Goal: Task Accomplishment & Management: Use online tool/utility

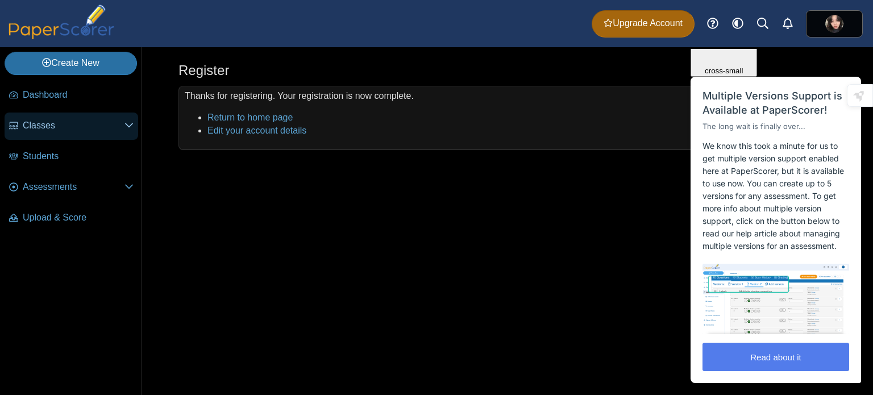
click at [56, 121] on span "Classes" at bounding box center [74, 125] width 102 height 13
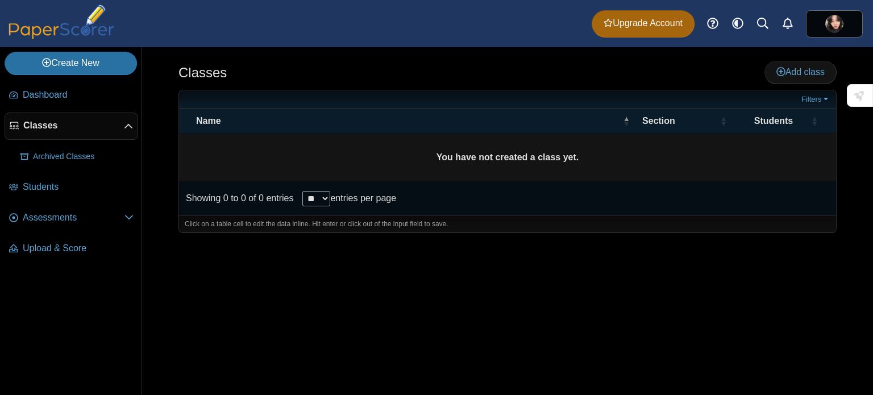
click at [312, 196] on select "** ** ** ***" at bounding box center [316, 198] width 28 height 15
click at [216, 269] on div "Classes Add class Filters ** **" at bounding box center [507, 221] width 731 height 348
click at [296, 143] on td "You have not created a class yet." at bounding box center [507, 158] width 657 height 48
click at [783, 63] on link "Add class" at bounding box center [800, 72] width 72 height 23
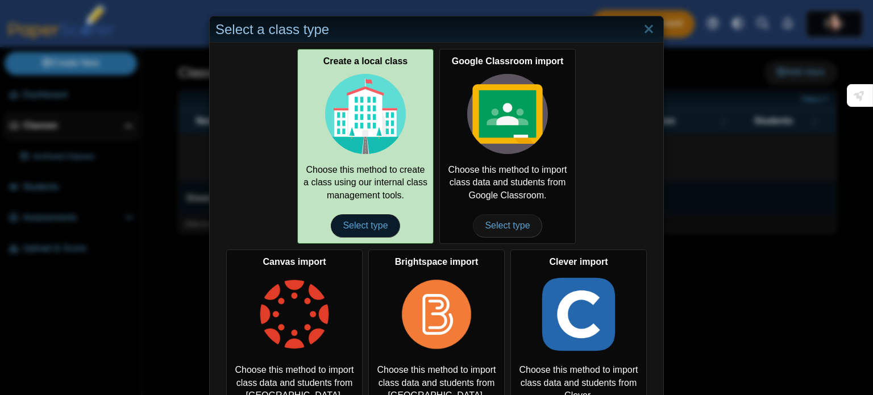
click at [356, 222] on span "Select type" at bounding box center [365, 225] width 69 height 23
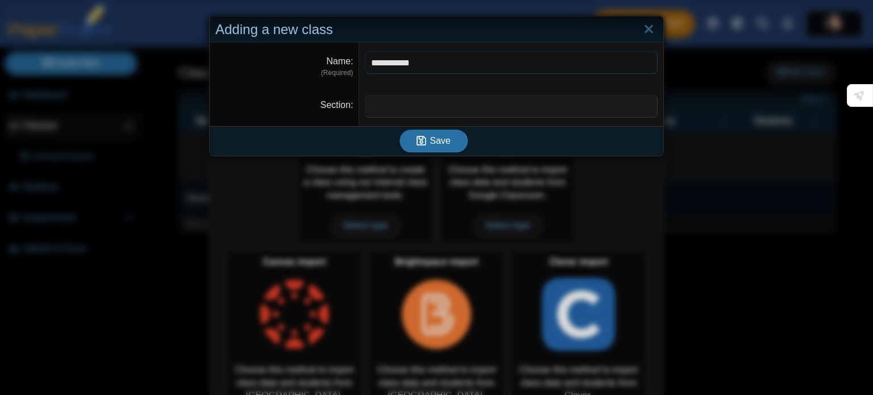
type input "**********"
click at [414, 99] on input "Section" at bounding box center [511, 106] width 293 height 23
click at [419, 138] on icon "submit" at bounding box center [422, 140] width 10 height 11
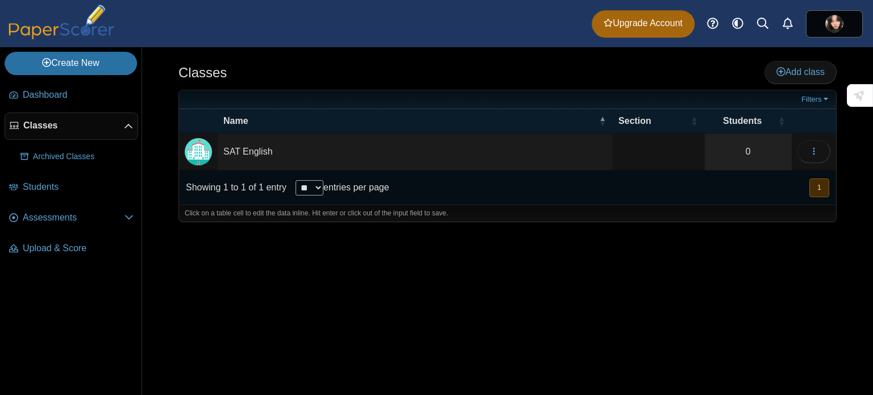
click at [646, 153] on td at bounding box center [659, 152] width 92 height 37
click at [325, 172] on div "Showing 1 to 1 of 1 entry ** ** ** *** entries per page" at bounding box center [284, 188] width 210 height 34
click at [209, 280] on div "Classes Add class Filters 0" at bounding box center [507, 221] width 731 height 348
click at [261, 154] on td "SAT English" at bounding box center [415, 152] width 395 height 37
click at [498, 355] on div "Classes Add class Filters 0" at bounding box center [507, 221] width 731 height 348
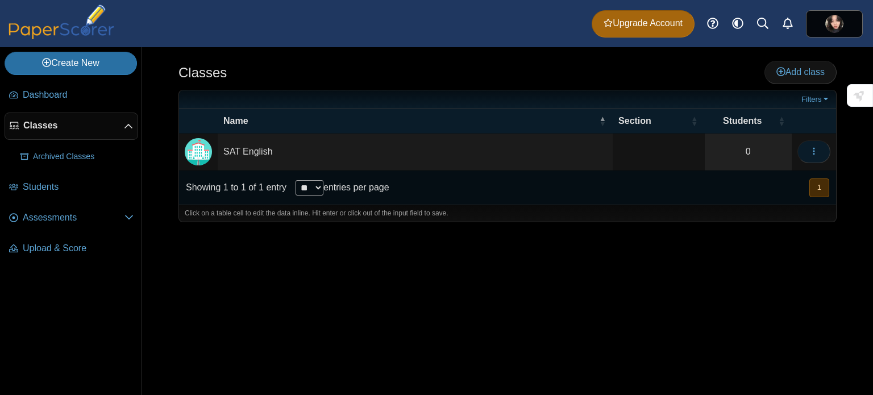
click at [818, 147] on icon "button" at bounding box center [813, 151] width 9 height 9
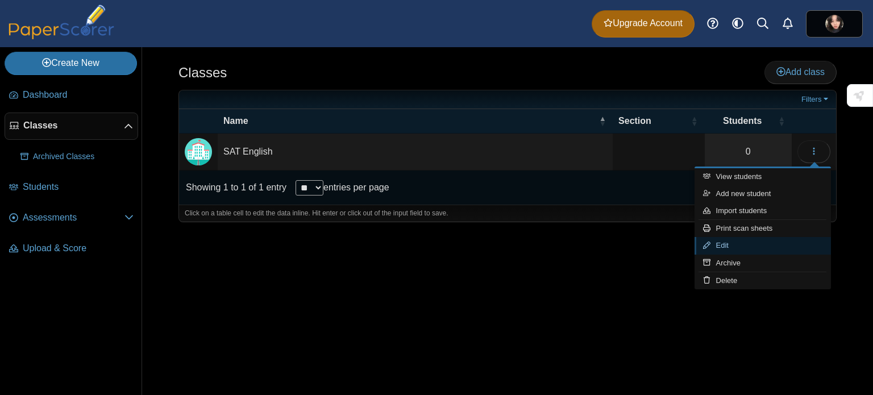
click at [734, 248] on link "Edit" at bounding box center [763, 245] width 136 height 17
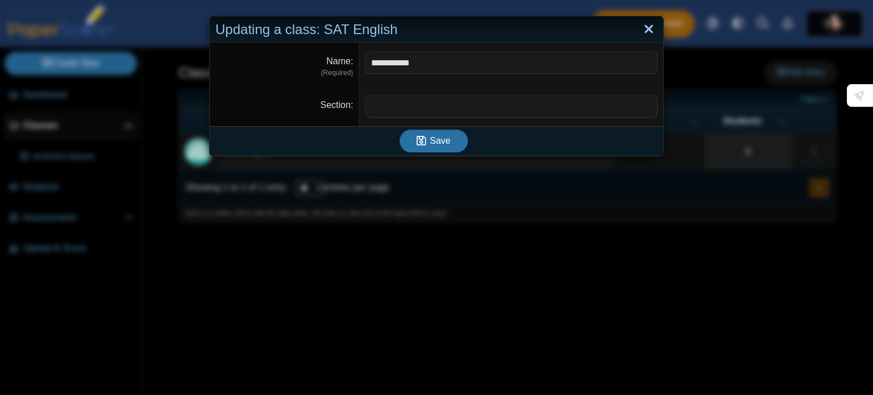
click at [650, 24] on link "Close" at bounding box center [649, 29] width 18 height 19
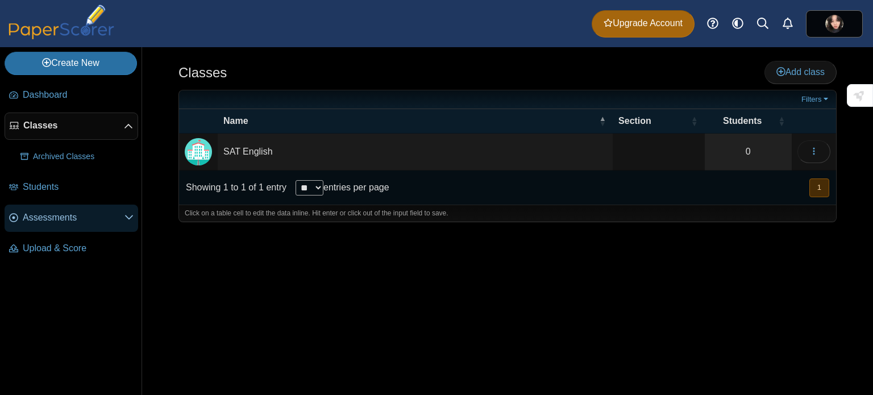
click at [51, 213] on span "Assessments" at bounding box center [74, 217] width 102 height 13
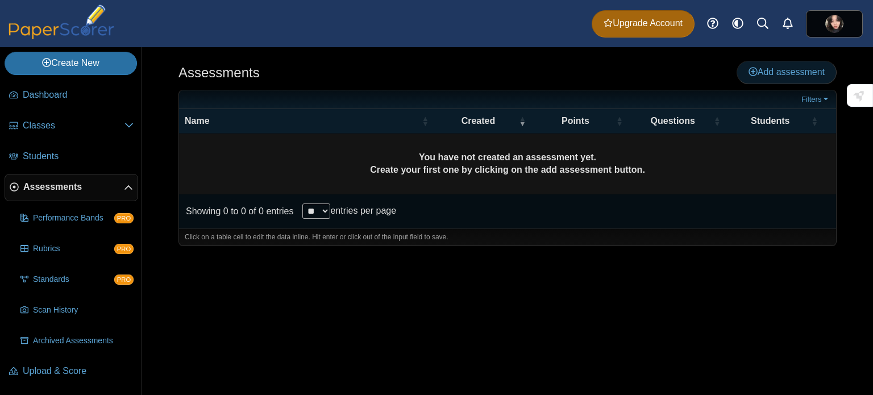
click at [787, 74] on span "Add assessment" at bounding box center [787, 72] width 76 height 10
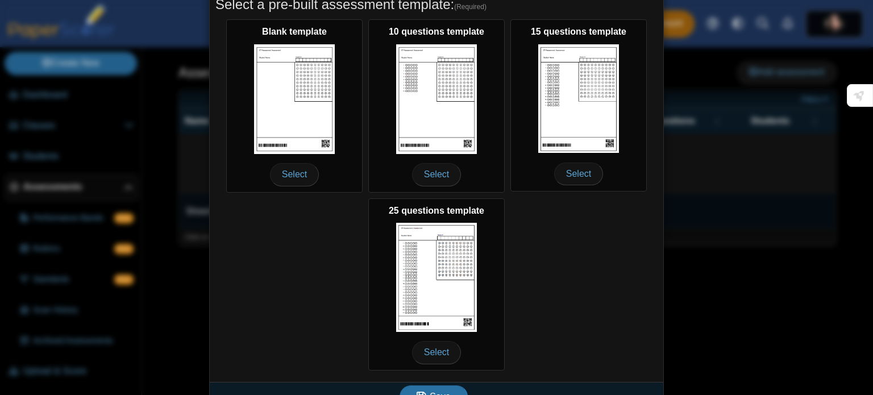
scroll to position [227, 0]
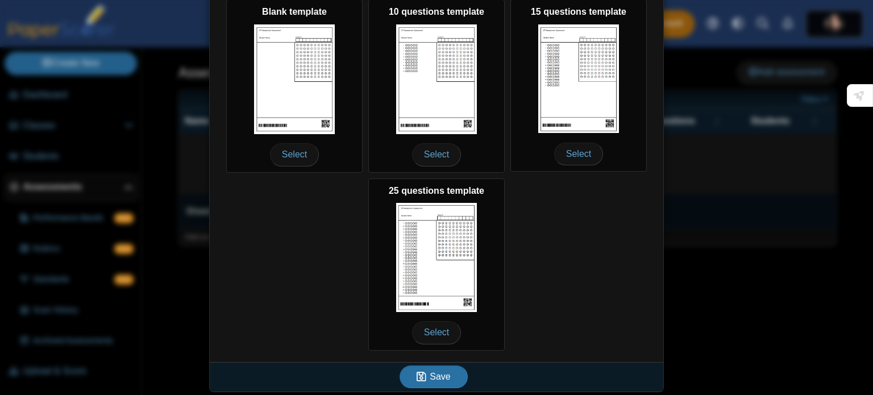
type input "**********"
click at [756, 34] on div "**********" at bounding box center [436, 197] width 873 height 395
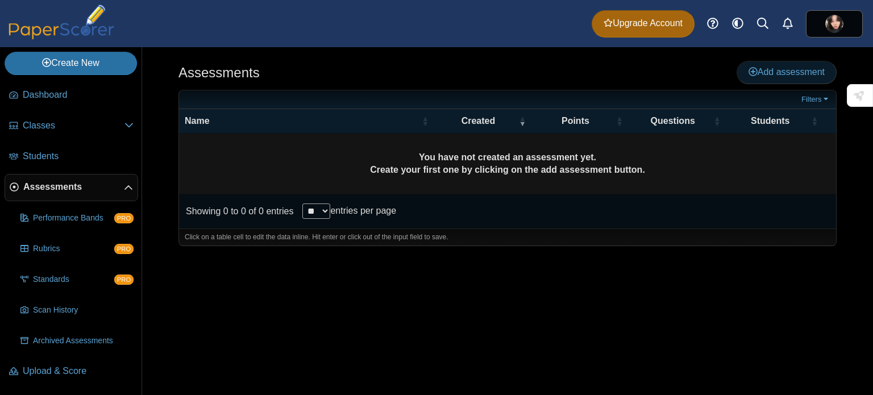
click at [746, 76] on link "Add assessment" at bounding box center [787, 72] width 100 height 23
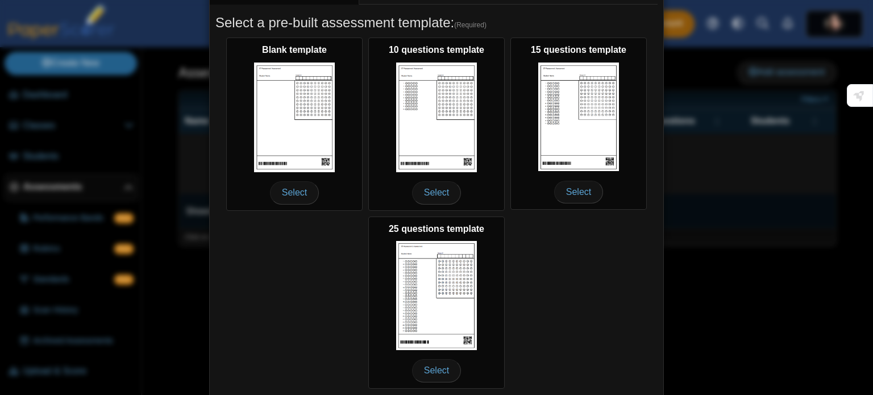
scroll to position [171, 0]
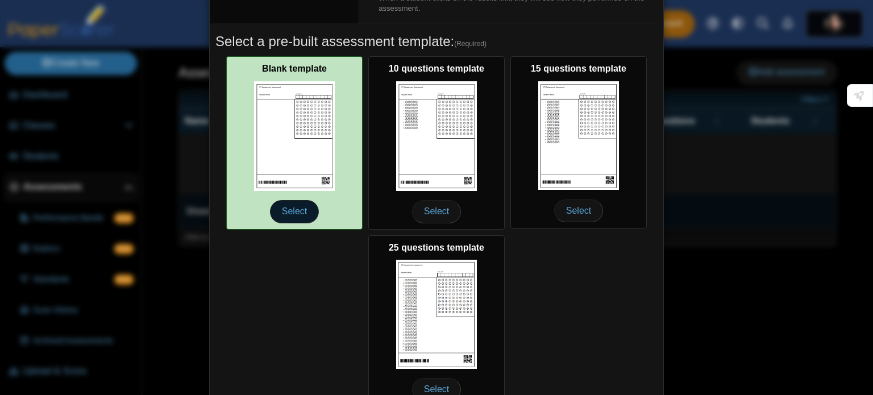
click at [298, 206] on span "Select" at bounding box center [294, 211] width 49 height 23
click at [304, 210] on span "Select" at bounding box center [294, 211] width 49 height 23
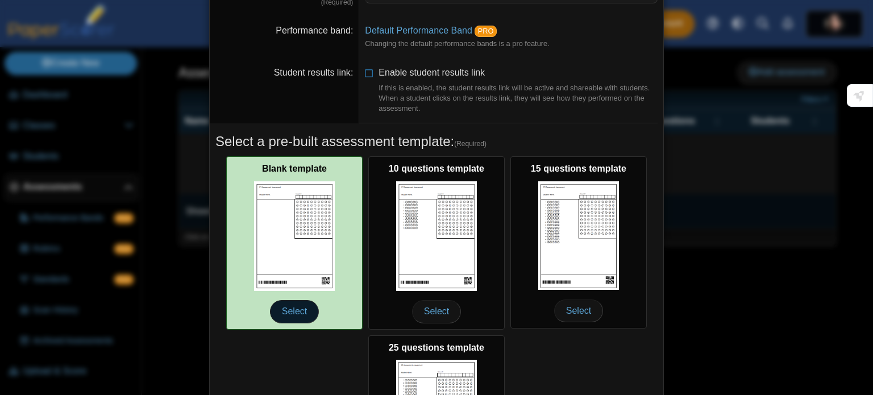
scroll to position [0, 0]
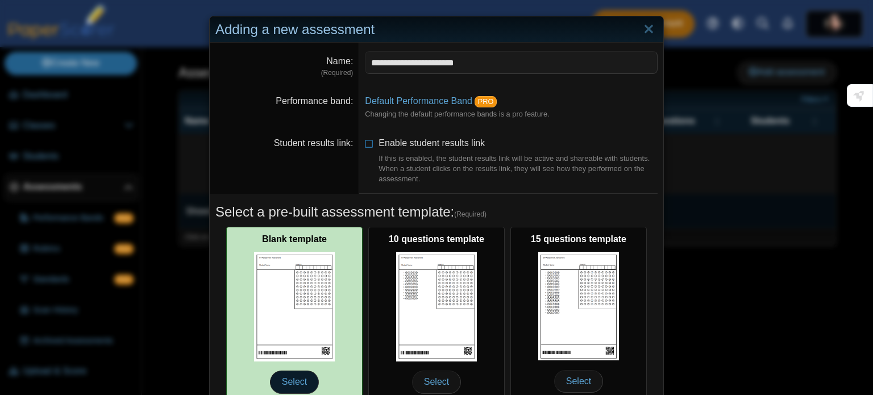
click at [293, 380] on span "Select" at bounding box center [294, 382] width 49 height 23
click at [292, 380] on span "Select" at bounding box center [294, 382] width 49 height 23
click at [292, 376] on span "Select" at bounding box center [294, 382] width 49 height 23
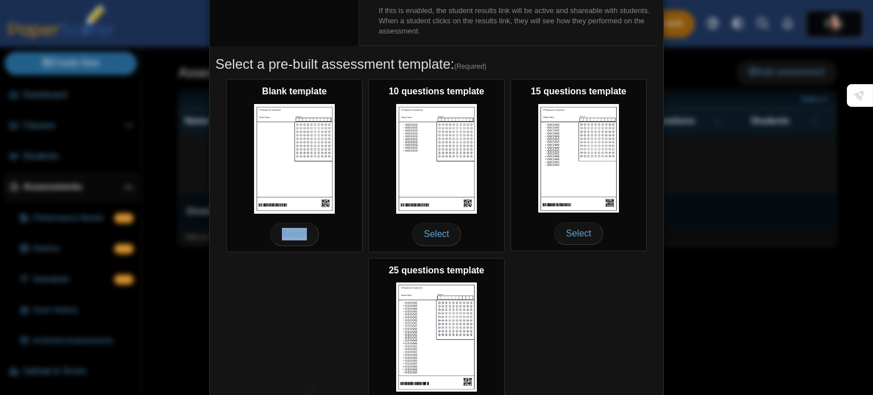
scroll to position [171, 0]
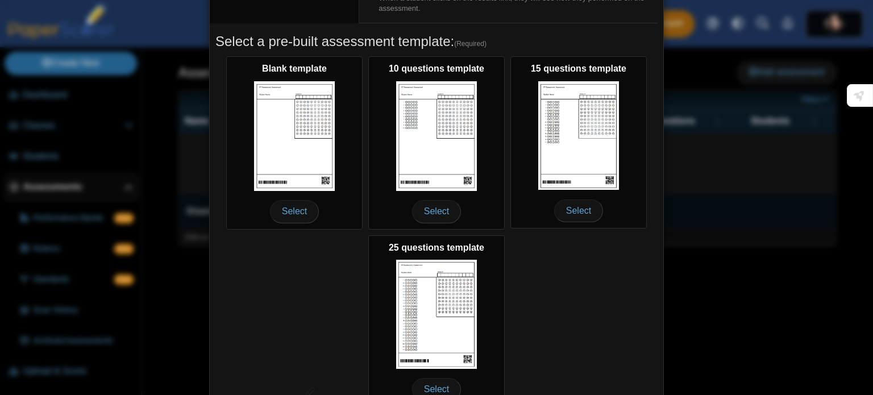
click at [282, 287] on div "Blank template Select 10 questions template Select 15 questions template Select…" at bounding box center [436, 231] width 442 height 356
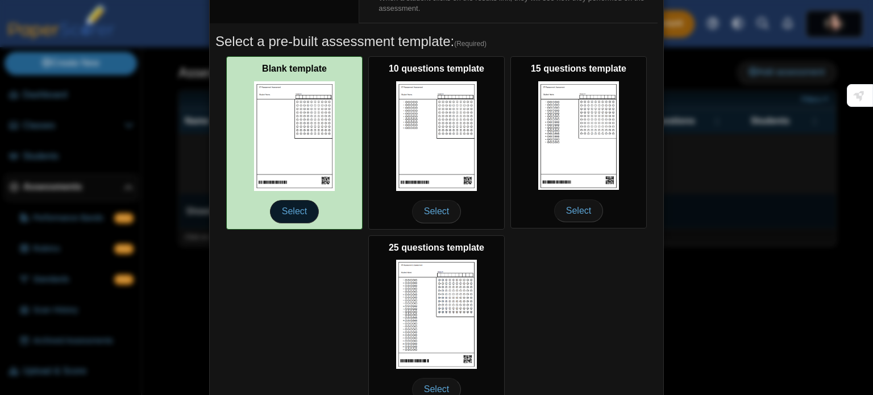
click at [297, 214] on span "Select" at bounding box center [294, 211] width 49 height 23
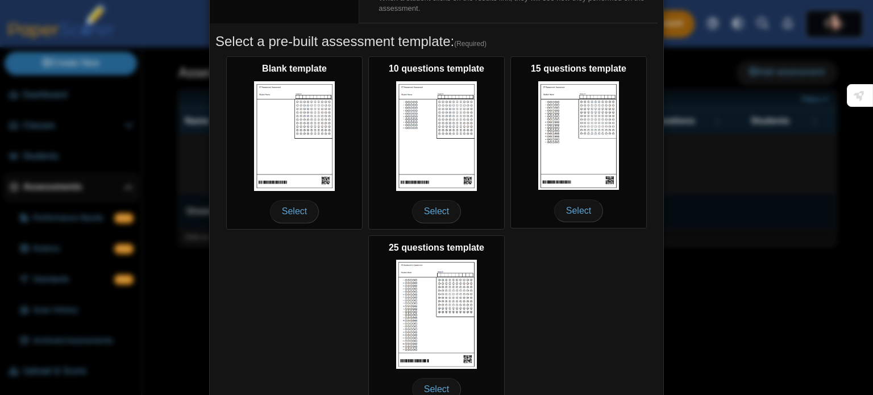
click at [587, 281] on div "Blank template Select 10 questions template Select 15 questions template Select…" at bounding box center [436, 231] width 442 height 356
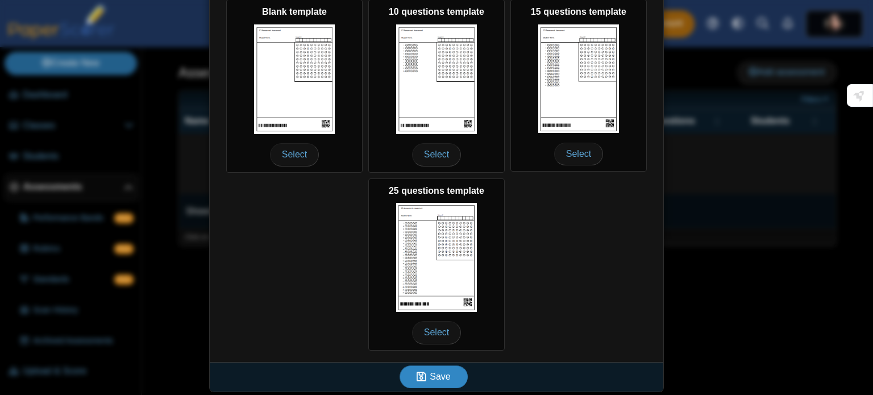
click at [447, 375] on button "Save" at bounding box center [434, 376] width 68 height 23
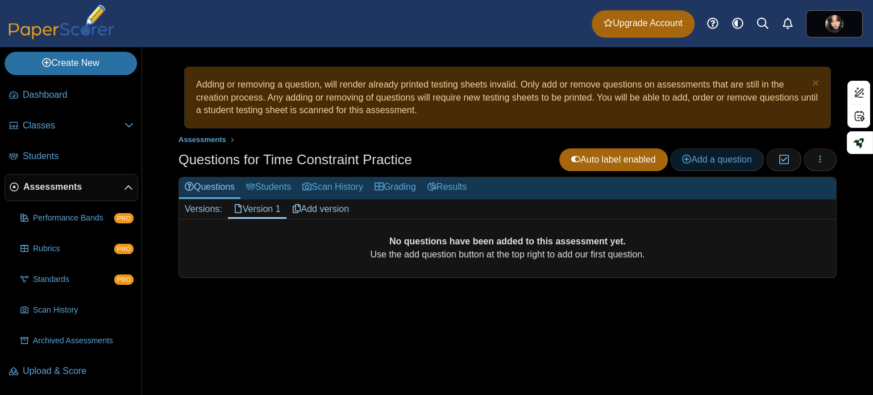
click at [707, 157] on span "Add a question" at bounding box center [717, 160] width 70 height 10
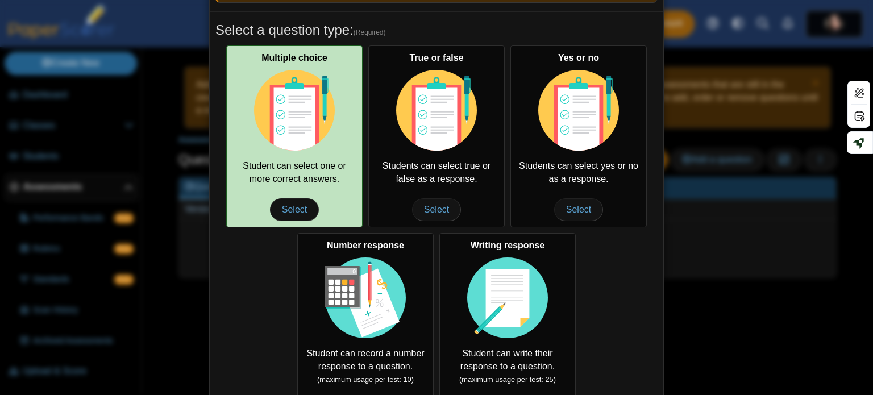
scroll to position [114, 0]
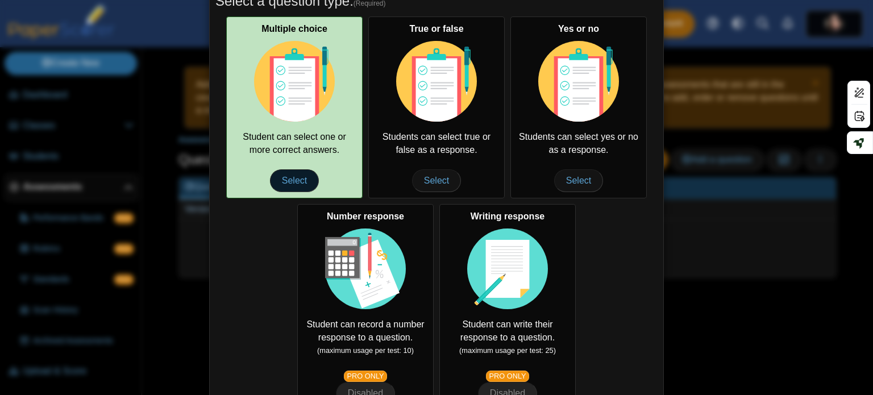
click at [279, 179] on span "Select" at bounding box center [294, 180] width 49 height 23
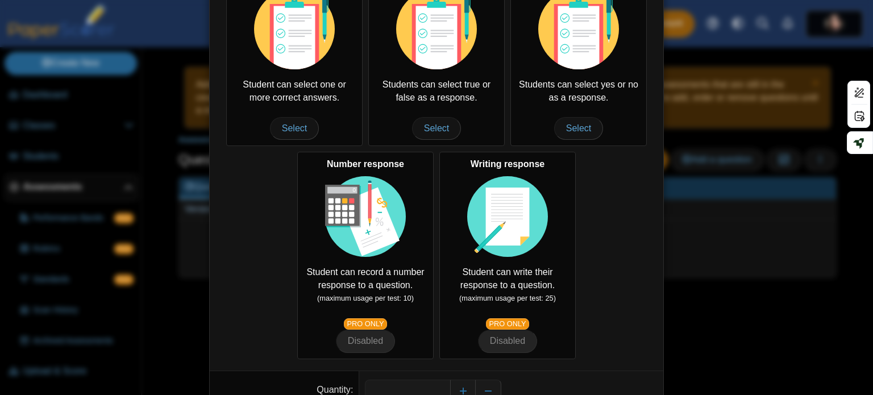
scroll to position [239, 0]
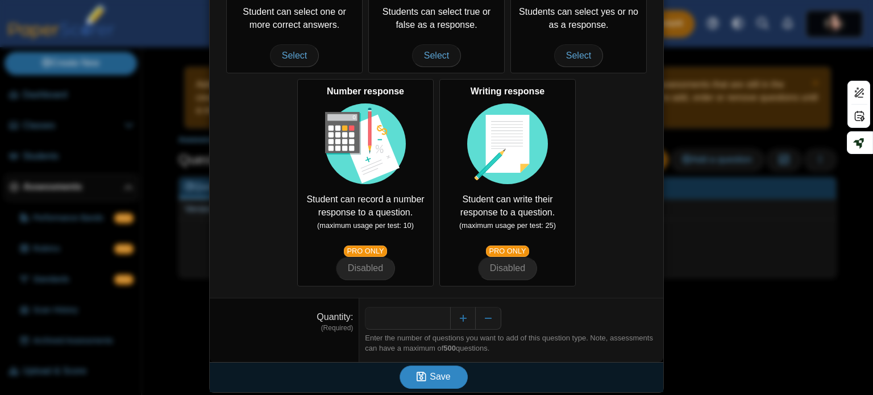
click at [441, 372] on span "Save" at bounding box center [440, 377] width 20 height 10
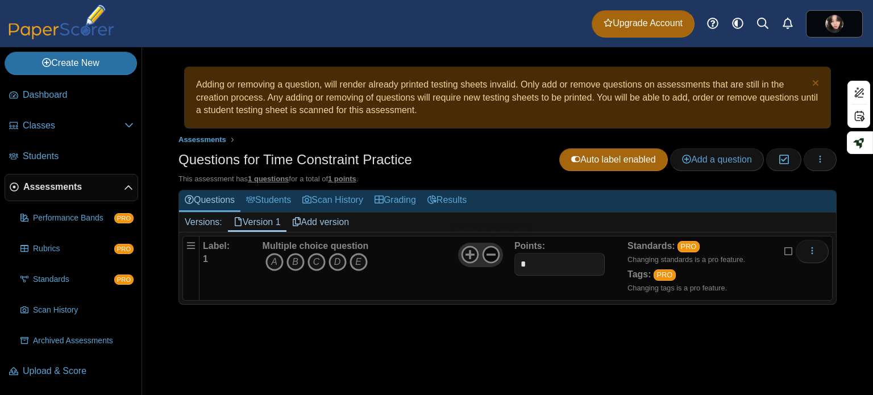
click at [493, 250] on icon at bounding box center [491, 255] width 18 height 18
click at [295, 259] on icon "B" at bounding box center [295, 262] width 18 height 18
click at [688, 158] on use at bounding box center [686, 159] width 9 height 9
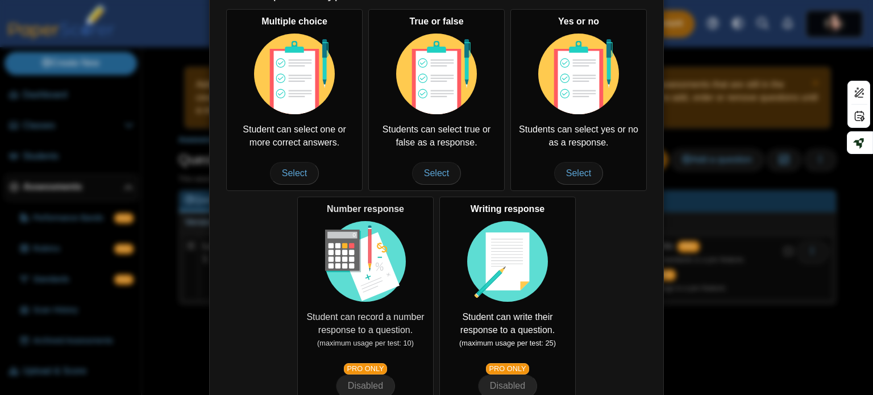
scroll to position [239, 0]
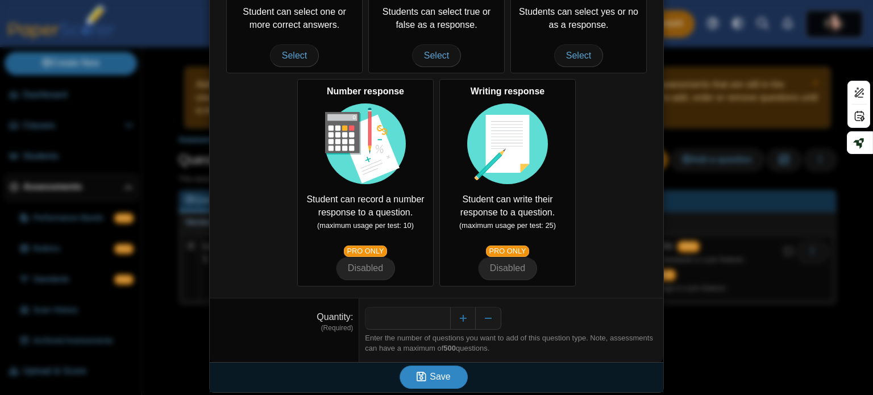
click at [438, 378] on span "Save" at bounding box center [440, 377] width 20 height 10
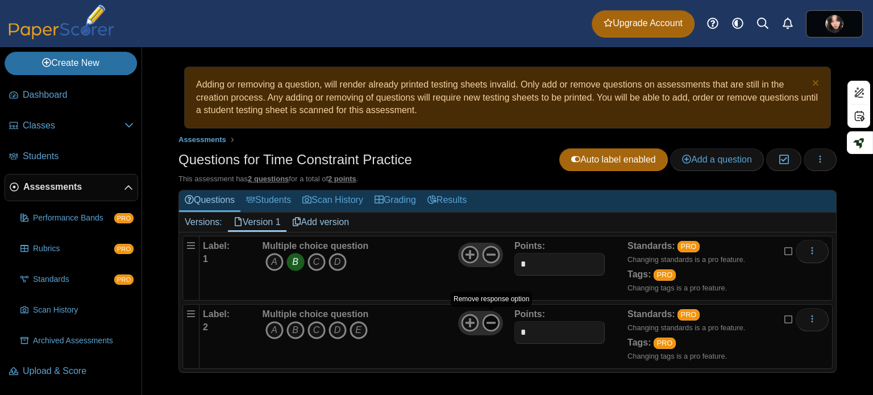
click at [489, 318] on icon at bounding box center [491, 323] width 18 height 18
click at [322, 329] on icon "C" at bounding box center [317, 330] width 18 height 18
click at [711, 149] on link "Add a question" at bounding box center [717, 159] width 94 height 23
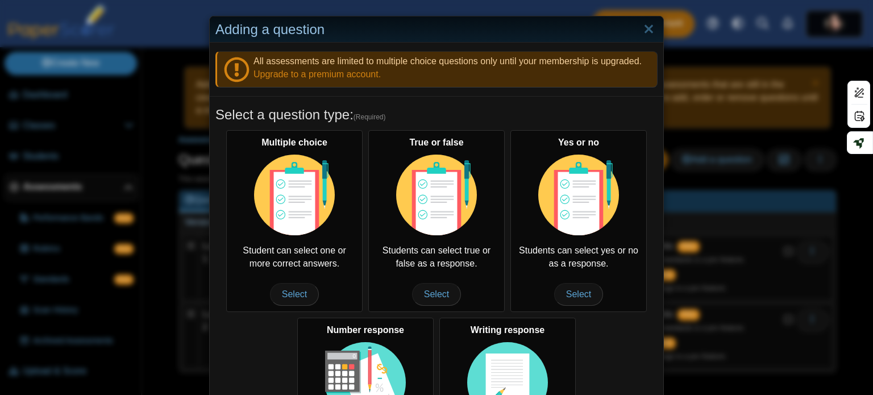
scroll to position [239, 0]
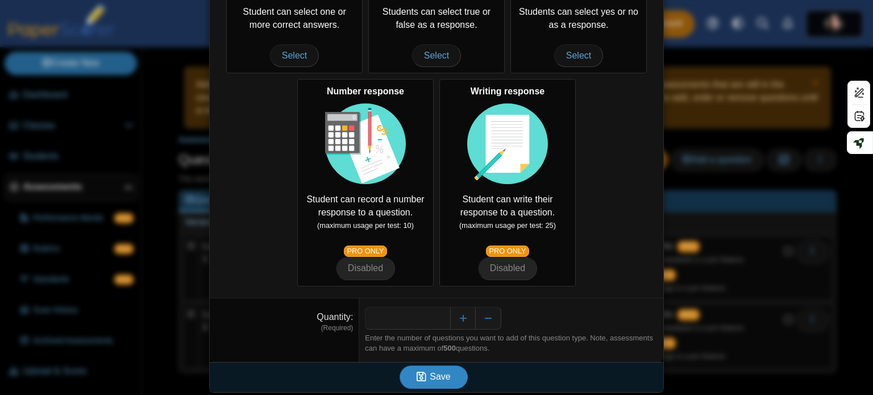
click at [435, 372] on span "Save" at bounding box center [440, 377] width 20 height 10
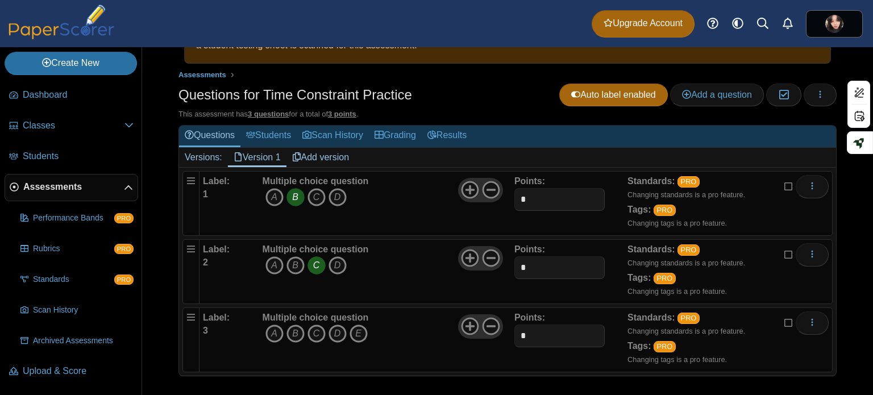
scroll to position [65, 0]
click at [490, 325] on icon at bounding box center [491, 326] width 18 height 18
click at [316, 331] on icon "C" at bounding box center [317, 333] width 18 height 18
